Goal: Task Accomplishment & Management: Manage account settings

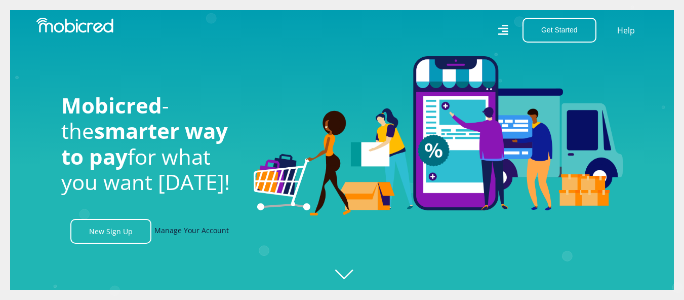
click at [185, 236] on link "Manage Your Account" at bounding box center [192, 231] width 74 height 25
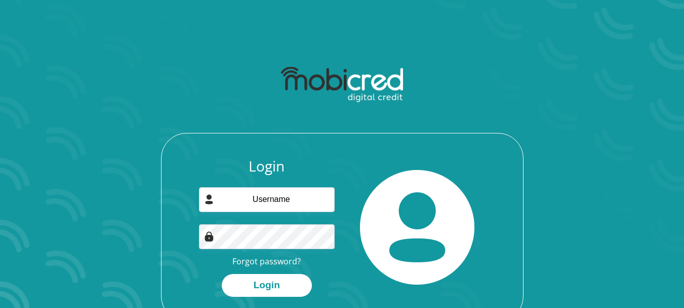
scroll to position [51, 0]
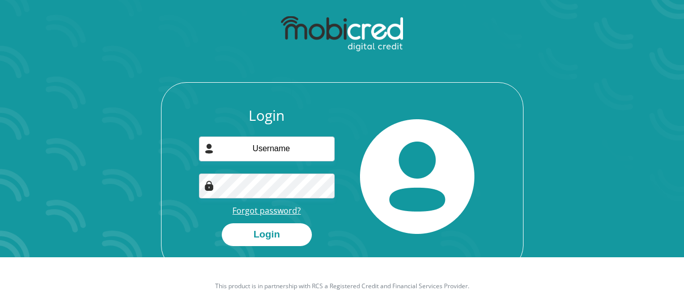
click at [251, 211] on link "Forgot password?" at bounding box center [267, 210] width 68 height 11
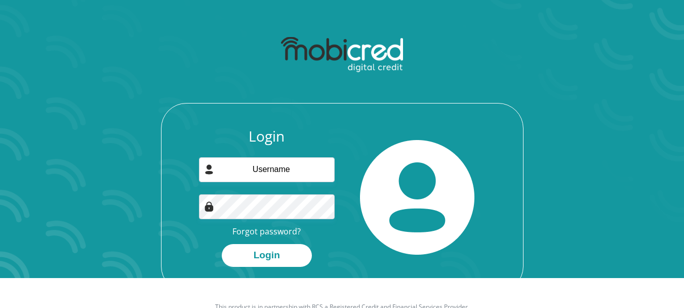
scroll to position [58, 0]
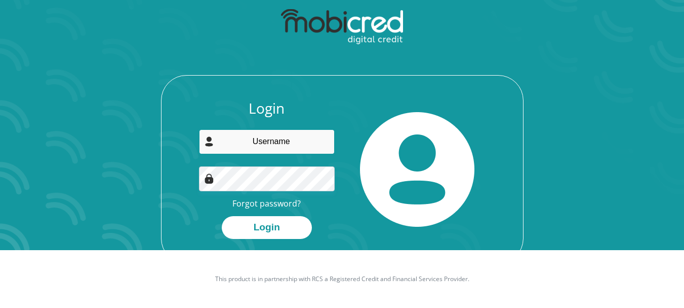
click at [275, 141] on input "email" at bounding box center [267, 141] width 136 height 25
type input "thapeloraphadu@gmail.com"
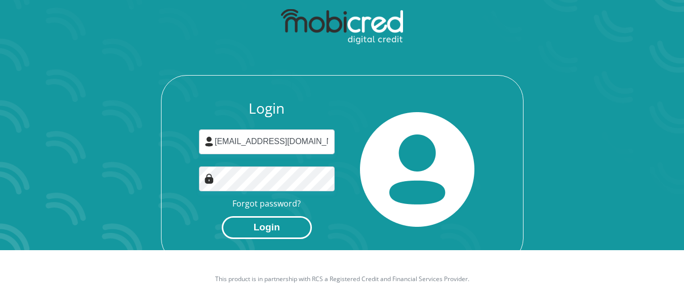
click at [297, 220] on button "Login" at bounding box center [267, 227] width 90 height 23
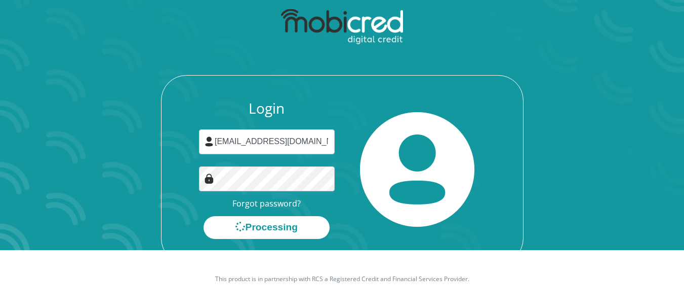
scroll to position [0, 0]
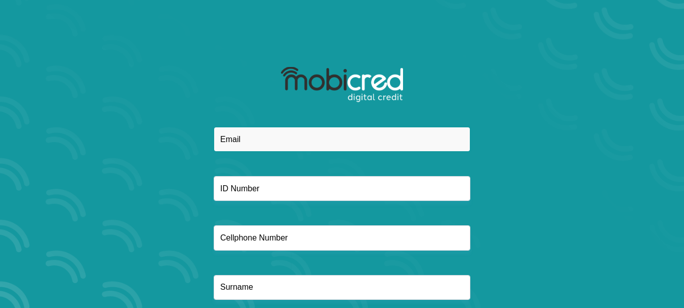
click at [281, 133] on input "email" at bounding box center [342, 139] width 257 height 25
type input "[EMAIL_ADDRESS][DOMAIN_NAME]"
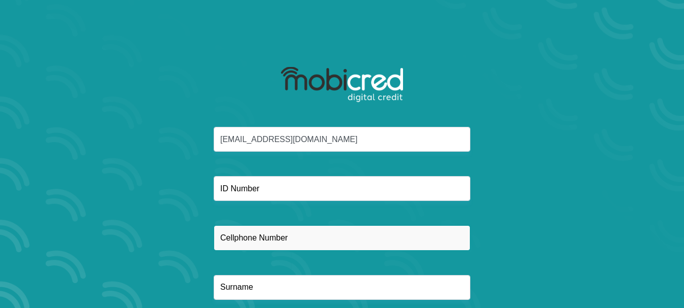
type input "0846817856"
type input "Raphadu"
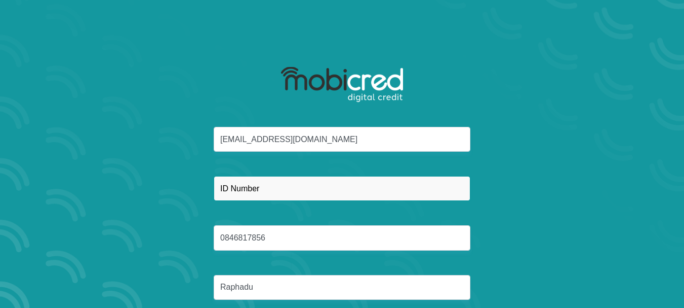
click at [264, 190] on input "text" at bounding box center [342, 188] width 257 height 25
type input "9110160620082"
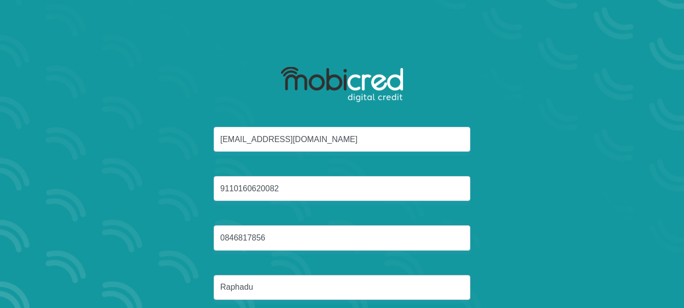
click at [170, 176] on div "thapeloraphadu@gmail.com 9110160620082 0846817856 Raphadu" at bounding box center [342, 225] width 544 height 197
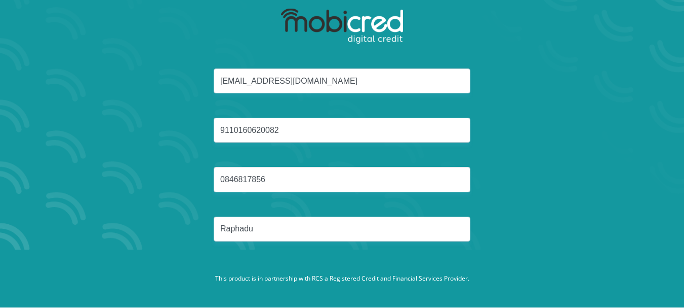
scroll to position [63, 0]
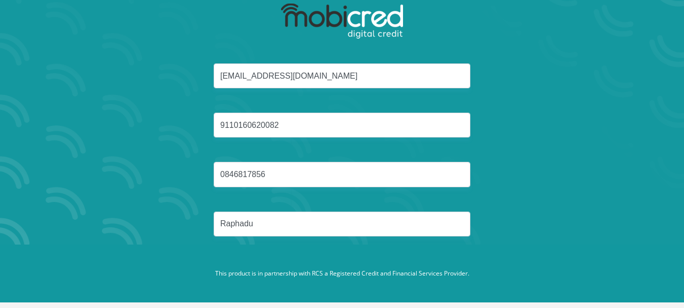
click at [331, 250] on footer "This product is in partnership with RCS a Registered Credit and Financial Servi…" at bounding box center [342, 273] width 684 height 58
click at [347, 251] on footer "This product is in partnership with RCS a Registered Credit and Financial Servi…" at bounding box center [342, 273] width 684 height 58
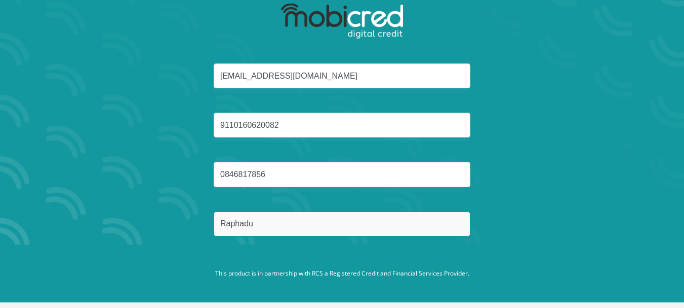
click at [272, 225] on input "Raphadu" at bounding box center [342, 223] width 257 height 25
type input "R"
click at [271, 225] on input "text" at bounding box center [342, 223] width 257 height 25
type input "Raphadu"
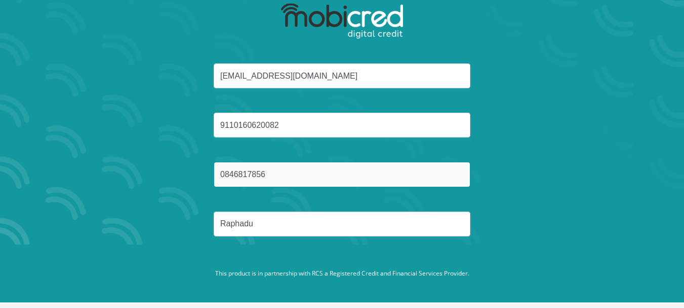
click at [266, 179] on input "0846817856" at bounding box center [342, 174] width 257 height 25
type input "0"
click at [249, 171] on input "text" at bounding box center [342, 174] width 257 height 25
type input "0846817856"
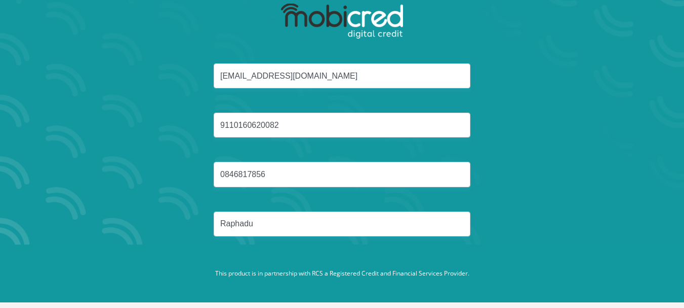
click at [151, 165] on div "thapeloraphadu@gmail.com 9110160620082 0846817856 Raphadu" at bounding box center [342, 161] width 544 height 197
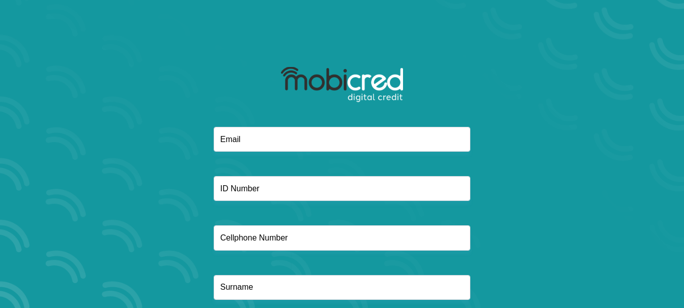
scroll to position [63, 0]
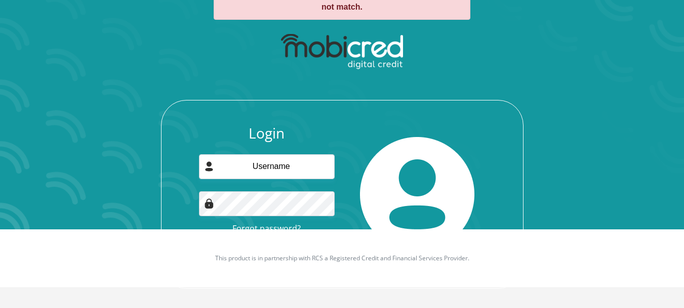
scroll to position [83, 0]
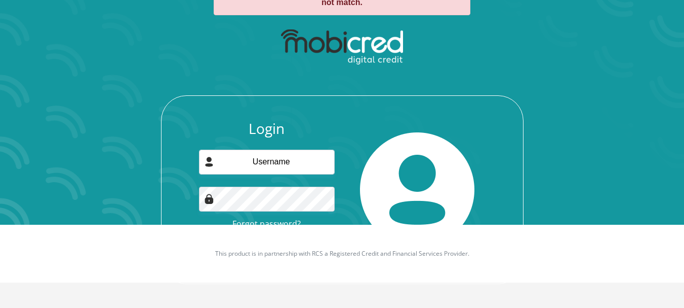
click at [260, 221] on link "Forgot password?" at bounding box center [267, 223] width 68 height 11
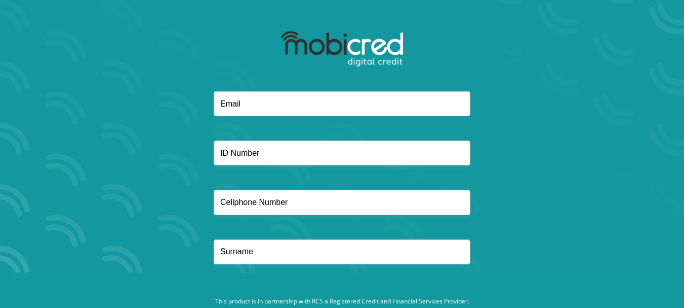
scroll to position [63, 0]
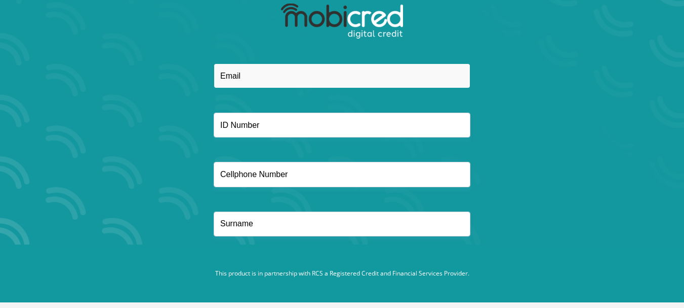
click at [234, 72] on input "email" at bounding box center [342, 75] width 257 height 25
type input "[EMAIL_ADDRESS][DOMAIN_NAME]"
type input "0846817856"
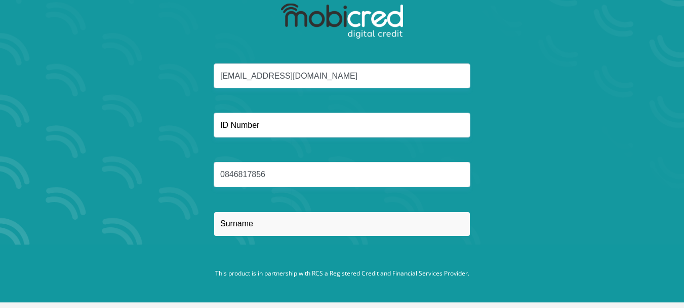
type input "Raphadu"
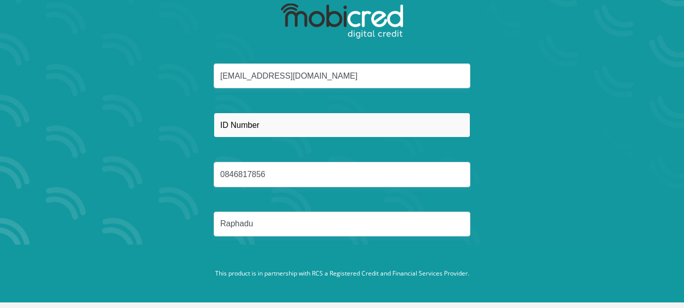
click at [264, 125] on input "text" at bounding box center [342, 124] width 257 height 25
type input "9110160620082"
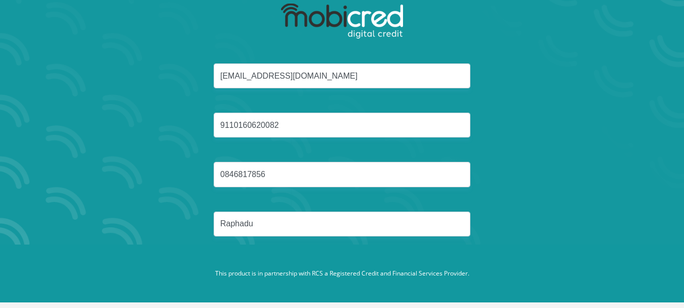
click at [191, 122] on div "[EMAIL_ADDRESS][DOMAIN_NAME] 9110160620082 0846817856 [GEOGRAPHIC_DATA]" at bounding box center [342, 161] width 544 height 197
click at [379, 298] on footer "This product is in partnership with RCS a Registered Credit and Financial Servi…" at bounding box center [342, 273] width 684 height 58
click at [326, 292] on footer "This product is in partnership with RCS a Registered Credit and Financial Servi…" at bounding box center [342, 273] width 684 height 58
click at [446, 292] on footer "This product is in partnership with RCS a Registered Credit and Financial Servi…" at bounding box center [342, 273] width 684 height 58
click at [550, 281] on footer "This product is in partnership with RCS a Registered Credit and Financial Servi…" at bounding box center [342, 273] width 684 height 58
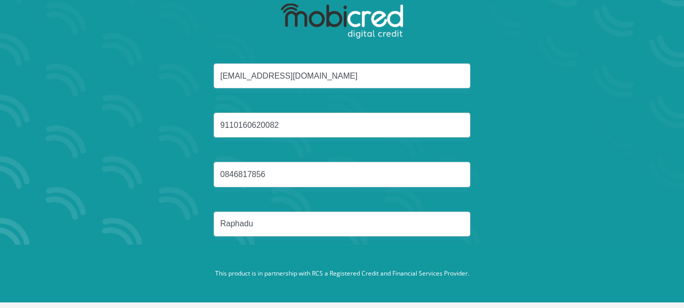
click at [432, 251] on footer "This product is in partnership with RCS a Registered Credit and Financial Servi…" at bounding box center [342, 273] width 684 height 58
click at [338, 249] on footer "This product is in partnership with RCS a Registered Credit and Financial Servi…" at bounding box center [342, 273] width 684 height 58
click at [343, 241] on div "thapeloraphadu@gmail.com 9110160620082 0846817856 Raphadu" at bounding box center [342, 161] width 544 height 197
click at [199, 248] on footer "This product is in partnership with RCS a Registered Credit and Financial Servi…" at bounding box center [342, 273] width 684 height 58
click at [195, 287] on footer "This product is in partnership with RCS a Registered Credit and Financial Servi…" at bounding box center [342, 273] width 684 height 58
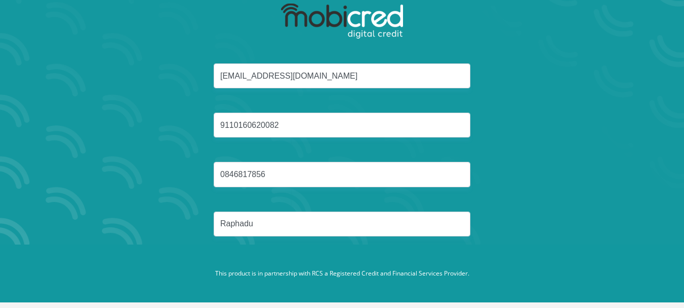
click at [7, 16] on section "thapeloraphadu@gmail.com 9110160620082 0846817856 Raphadu Reset Password" at bounding box center [342, 91] width 684 height 308
click at [619, 20] on div "thapeloraphadu@gmail.com 9110160620082 0846817856 Raphadu Reset Password" at bounding box center [343, 140] width 578 height 334
click at [658, 25] on section "thapeloraphadu@gmail.com 9110160620082 0846817856 Raphadu Reset Password" at bounding box center [342, 91] width 684 height 308
click at [354, 24] on img at bounding box center [342, 21] width 122 height 35
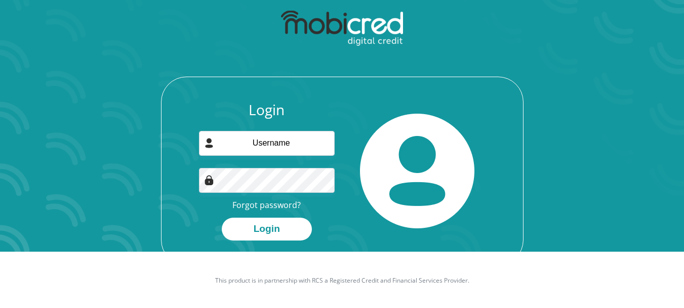
scroll to position [58, 0]
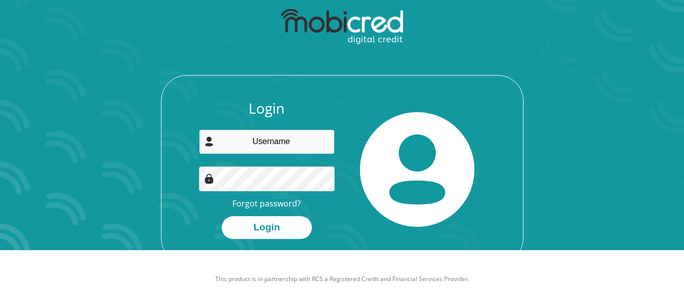
click at [252, 142] on input "email" at bounding box center [267, 141] width 136 height 25
type input "[EMAIL_ADDRESS][DOMAIN_NAME]"
click at [6, 135] on section "Login [EMAIL_ADDRESS][DOMAIN_NAME] Forgot password? Login" at bounding box center [342, 96] width 684 height 308
click at [71, 163] on div "Login [EMAIL_ADDRESS][DOMAIN_NAME] Forgot password? Login" at bounding box center [342, 133] width 544 height 260
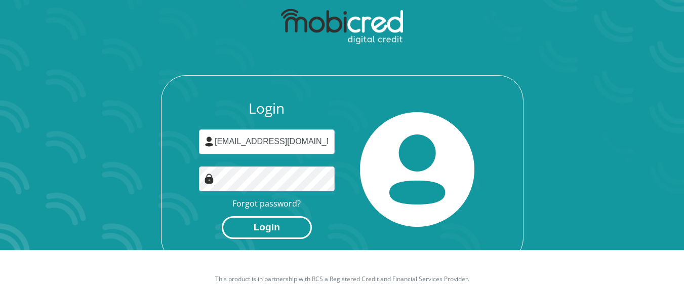
click at [292, 228] on button "Login" at bounding box center [267, 227] width 90 height 23
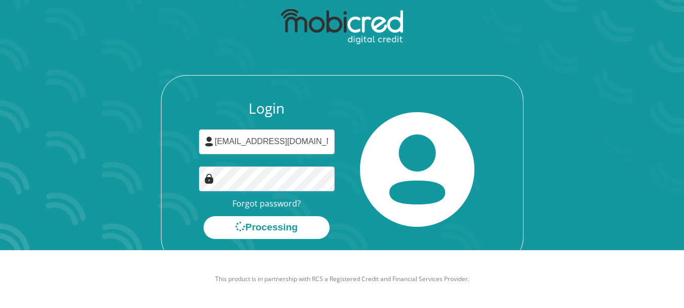
scroll to position [0, 0]
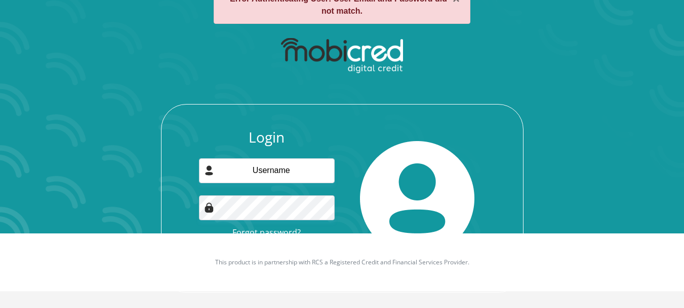
scroll to position [83, 0]
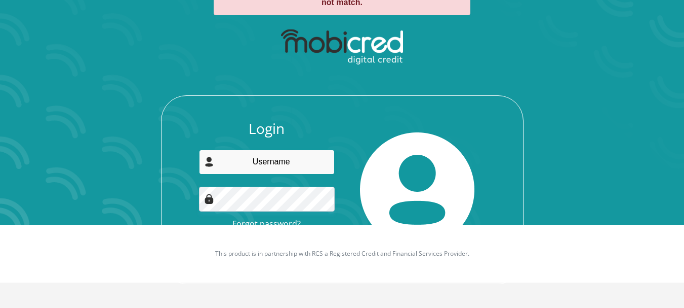
click at [270, 158] on input "email" at bounding box center [267, 161] width 136 height 25
type input "[EMAIL_ADDRESS][DOMAIN_NAME]"
click at [257, 224] on footer "This product is in partnership with RCS a Registered Credit and Financial Servi…" at bounding box center [342, 253] width 684 height 58
click at [263, 221] on link "Forgot password?" at bounding box center [267, 223] width 68 height 11
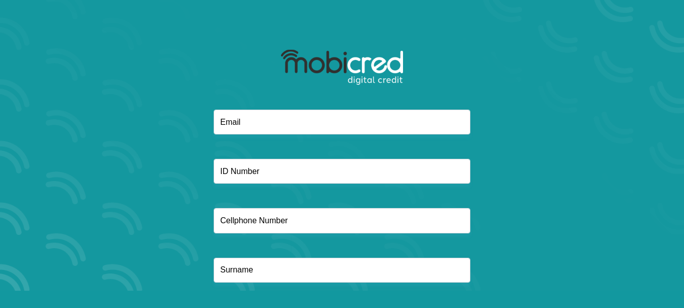
scroll to position [63, 0]
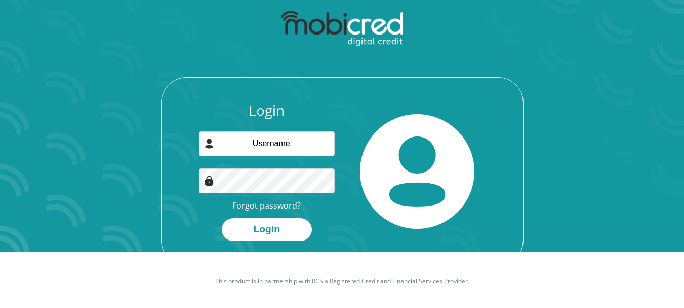
scroll to position [58, 0]
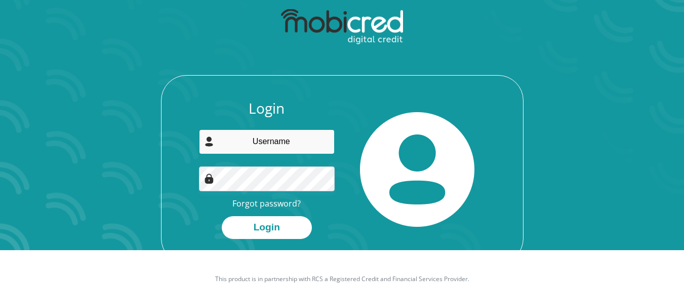
click at [256, 141] on input "email" at bounding box center [267, 141] width 136 height 25
type input "thapeloraphadu@gmail.com"
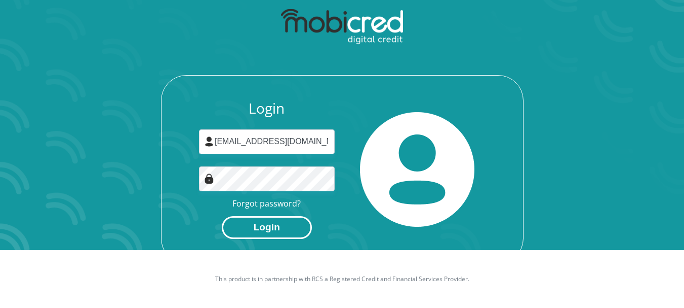
click at [263, 232] on button "Login" at bounding box center [267, 227] width 90 height 23
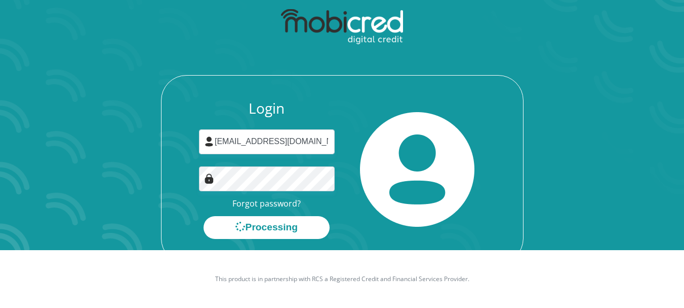
scroll to position [0, 0]
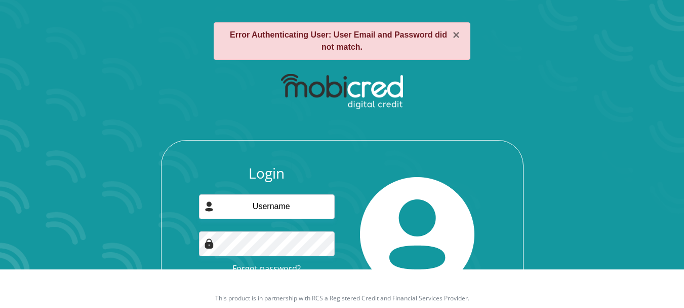
scroll to position [83, 0]
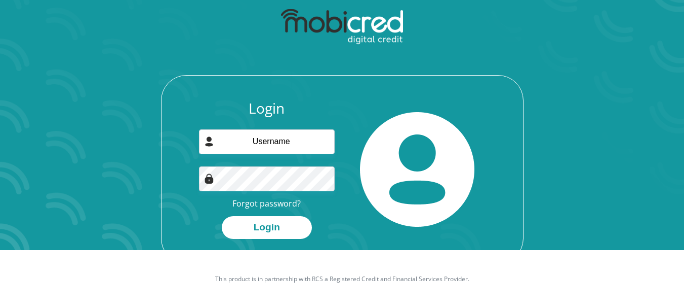
scroll to position [58, 0]
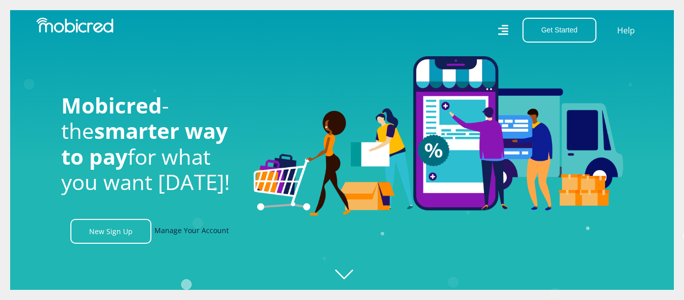
click at [197, 231] on link "Manage Your Account" at bounding box center [192, 231] width 74 height 25
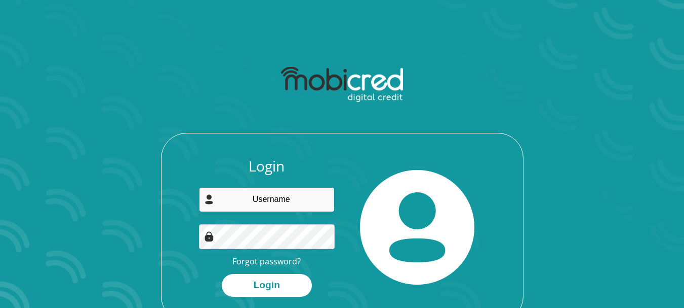
click at [285, 208] on input "email" at bounding box center [267, 199] width 136 height 25
type input "[EMAIL_ADDRESS][DOMAIN_NAME]"
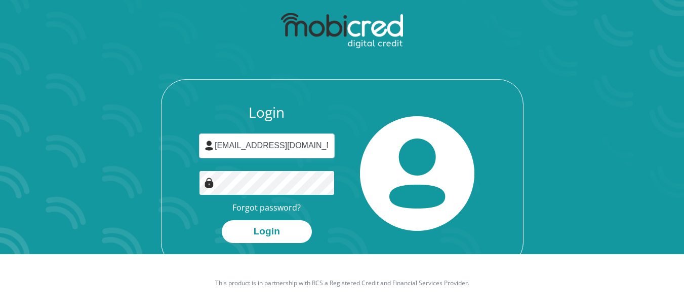
scroll to position [58, 0]
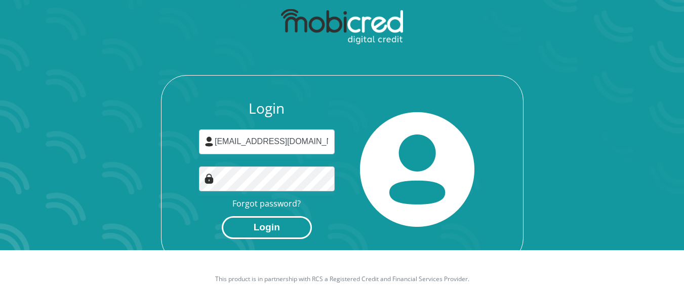
click at [260, 221] on button "Login" at bounding box center [267, 227] width 90 height 23
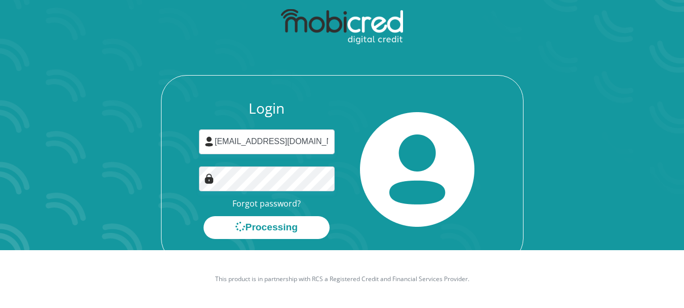
scroll to position [0, 0]
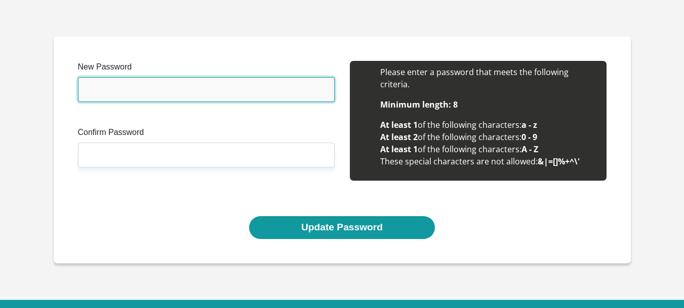
click at [119, 90] on input "New Password" at bounding box center [206, 89] width 257 height 25
click at [185, 90] on input "New Password" at bounding box center [206, 89] width 257 height 25
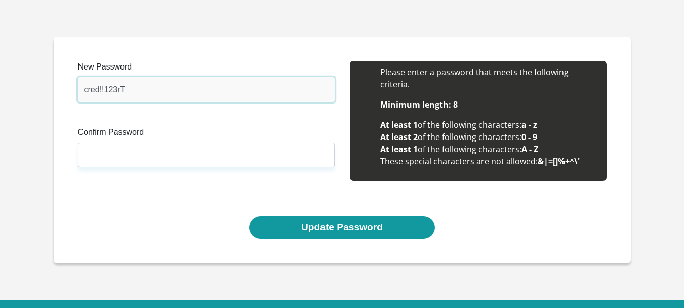
type input "cred!!123rT"
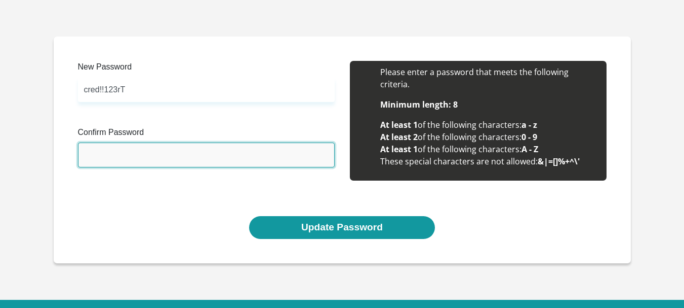
click at [144, 155] on input "Confirm Password" at bounding box center [206, 154] width 257 height 25
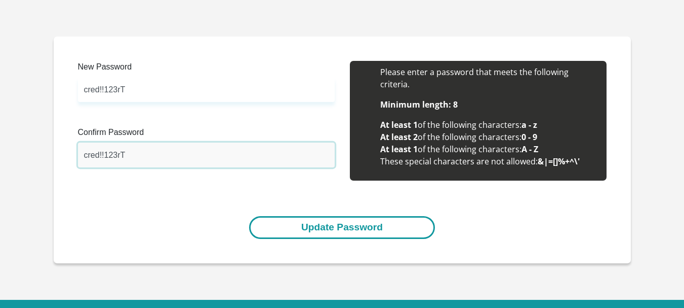
type input "cred!!123rT"
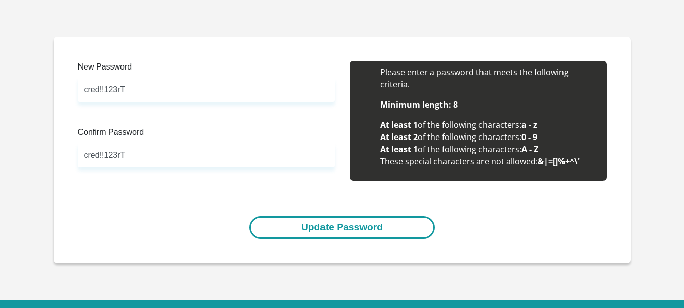
click at [352, 235] on button "Update Password" at bounding box center [342, 227] width 186 height 23
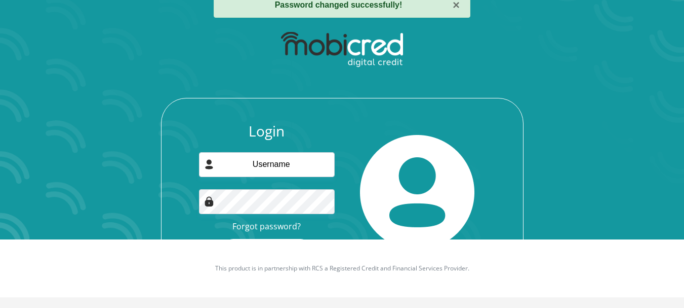
scroll to position [71, 0]
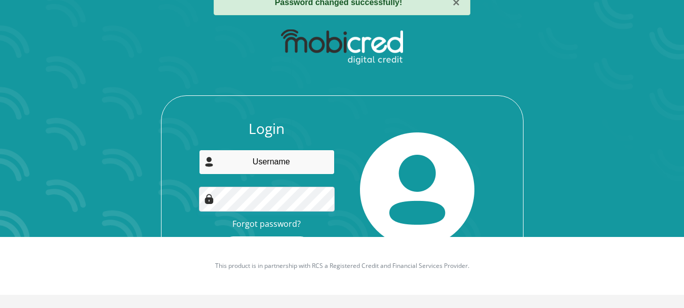
click at [271, 160] on input "email" at bounding box center [267, 161] width 136 height 25
type input "[EMAIL_ADDRESS][DOMAIN_NAME]"
click at [270, 236] on button "Login" at bounding box center [267, 247] width 90 height 23
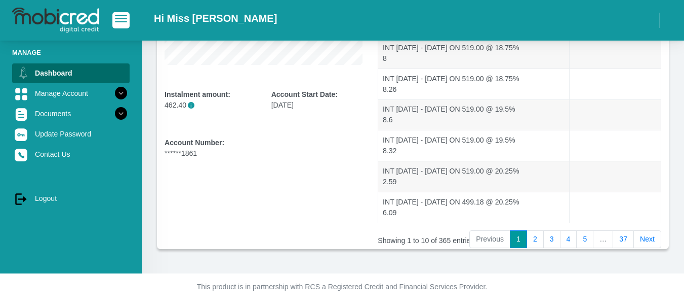
scroll to position [264, 0]
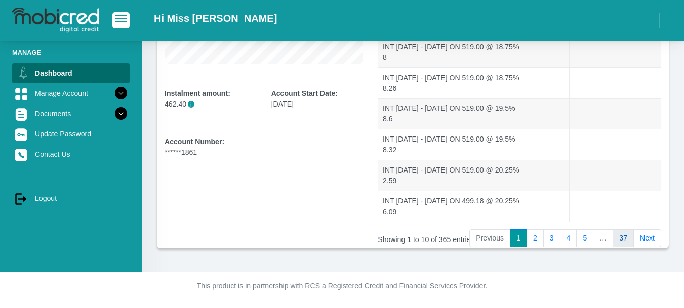
click at [625, 234] on link "37" at bounding box center [623, 238] width 21 height 18
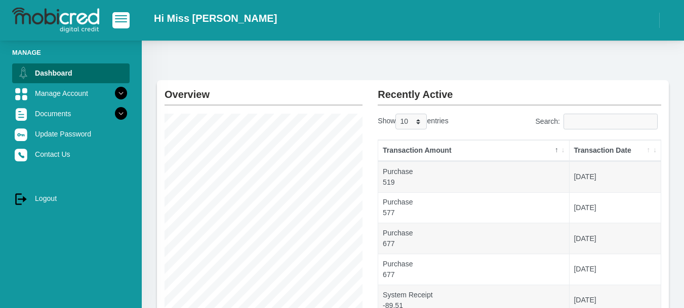
scroll to position [0, 0]
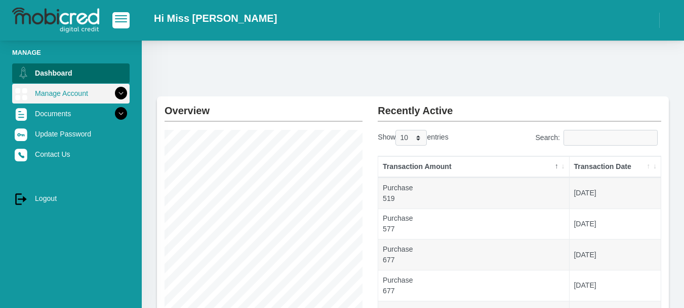
click at [66, 89] on link "Manage Account" at bounding box center [71, 93] width 118 height 19
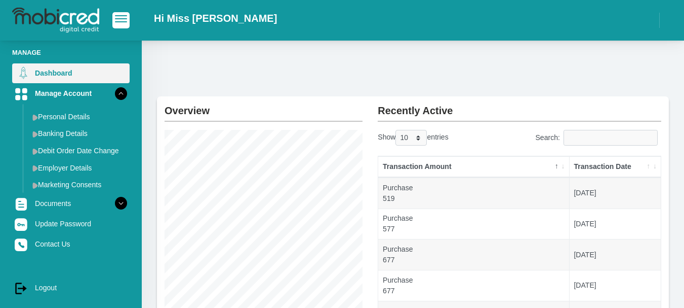
click at [56, 75] on link "Dashboard" at bounding box center [71, 72] width 118 height 19
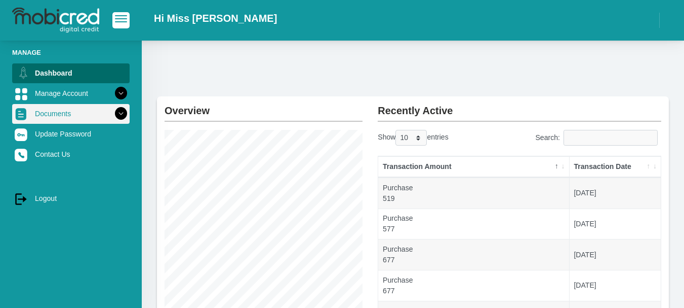
click at [116, 112] on icon at bounding box center [120, 113] width 17 height 17
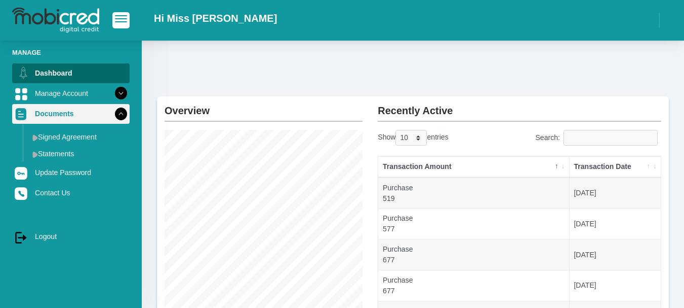
click at [116, 112] on icon at bounding box center [120, 113] width 17 height 17
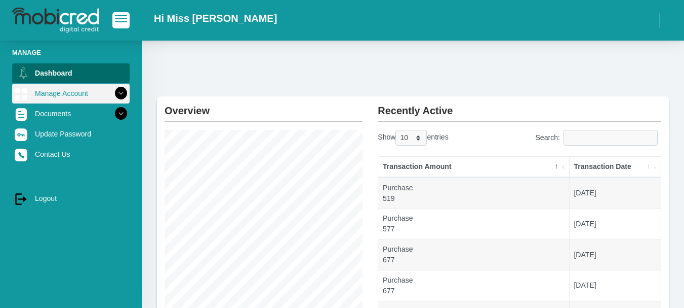
click at [116, 95] on icon at bounding box center [120, 93] width 17 height 17
click at [112, 93] on icon at bounding box center [120, 93] width 17 height 17
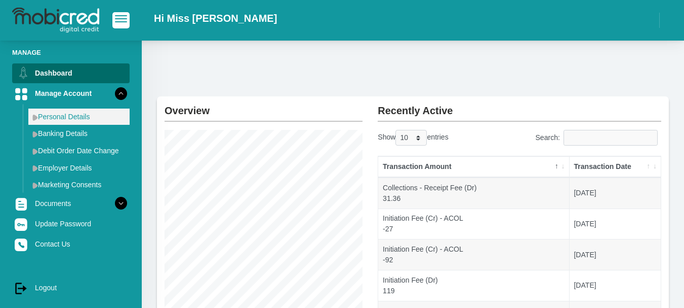
click at [80, 111] on link "Personal Details" at bounding box center [78, 116] width 101 height 16
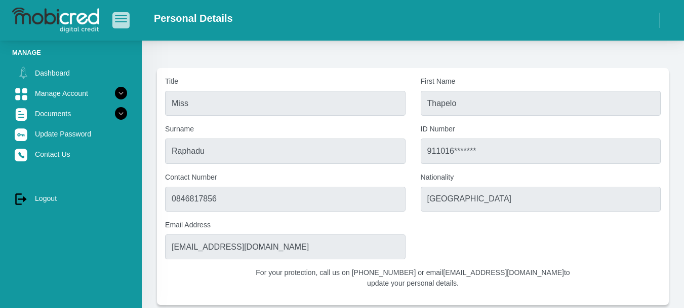
click at [121, 16] on span "button" at bounding box center [121, 15] width 12 height 1
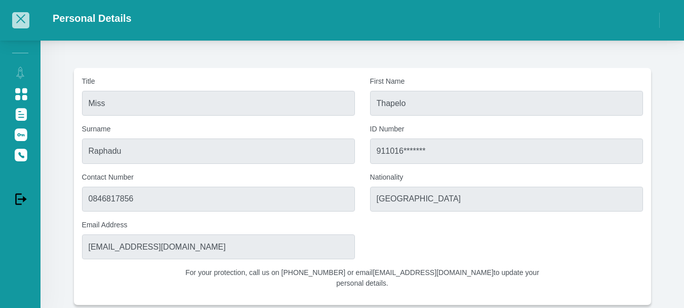
click at [23, 22] on span "button" at bounding box center [20, 18] width 9 height 9
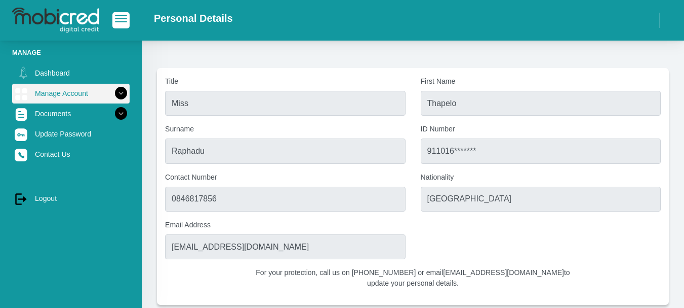
click at [60, 93] on link "Manage Account" at bounding box center [71, 93] width 118 height 19
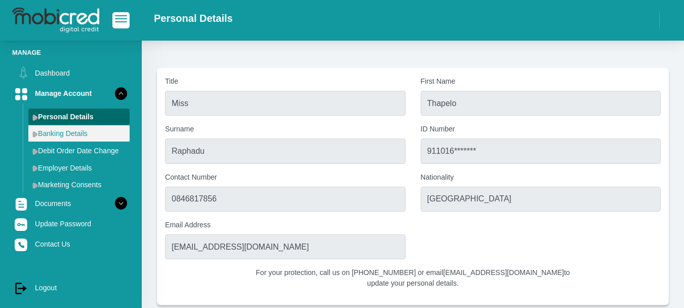
click at [68, 137] on link "Banking Details" at bounding box center [78, 133] width 101 height 16
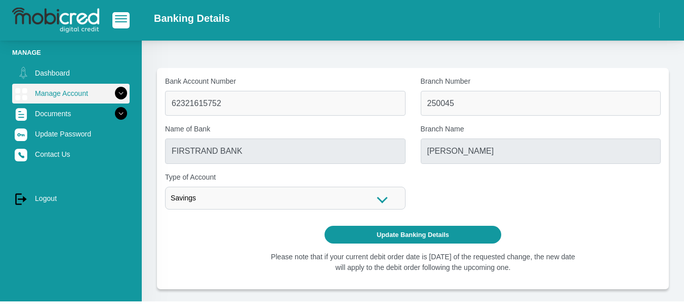
click at [89, 97] on link "Manage Account" at bounding box center [71, 93] width 118 height 19
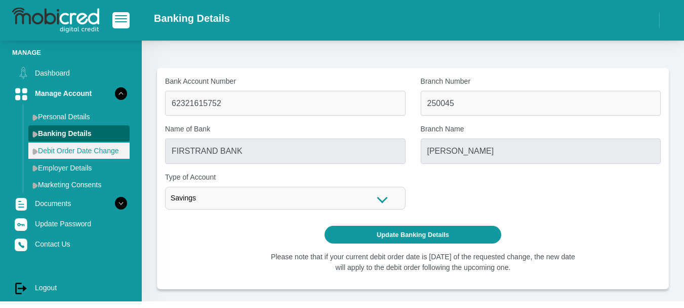
click at [67, 145] on link "Debit Order Date Change" at bounding box center [78, 150] width 101 height 16
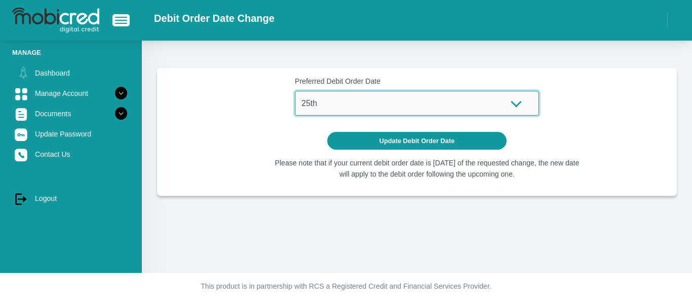
click at [308, 100] on select "1st 2nd 3rd 4th 5th 7th 18th 19th 20th 21st 22nd 23rd 24th 25th 26th 27th 28th …" at bounding box center [417, 103] width 244 height 25
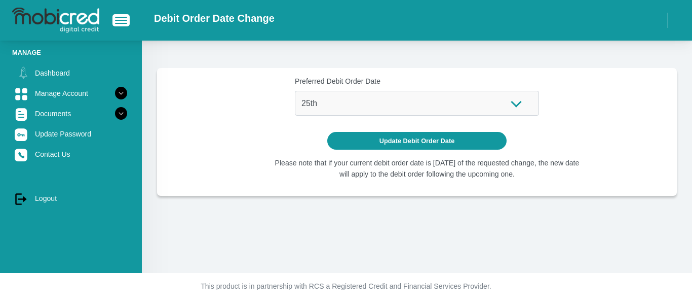
click at [205, 232] on div "Preferred Debit Order Date 1st 2nd 3rd 4th 5th 7th 18th 19th 20th 21st 22nd 23r…" at bounding box center [417, 157] width 550 height 232
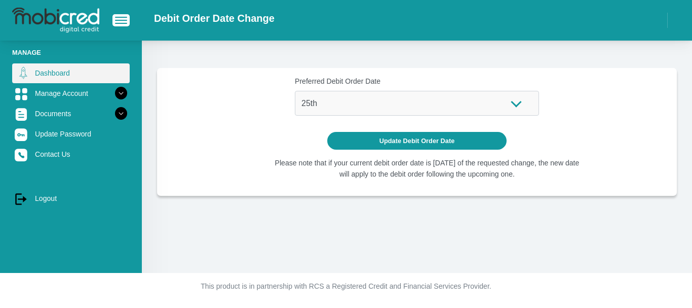
click at [48, 81] on link "Dashboard" at bounding box center [71, 72] width 118 height 19
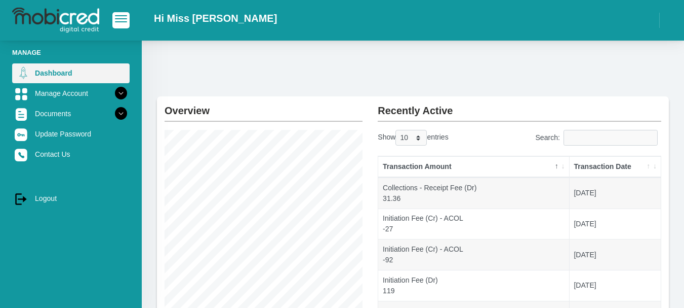
click at [55, 75] on link "Dashboard" at bounding box center [71, 72] width 118 height 19
